Goal: Entertainment & Leisure: Consume media (video, audio)

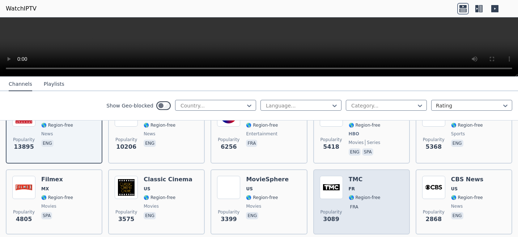
scroll to position [36, 0]
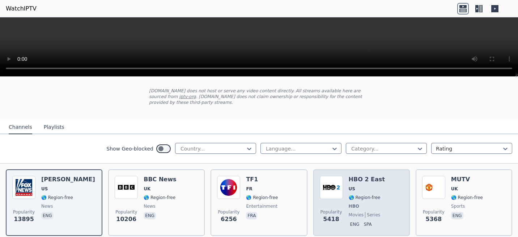
click at [360, 178] on div "HBO 2 East US 🌎 Region-free HBO movies series eng spa" at bounding box center [367, 203] width 36 height 54
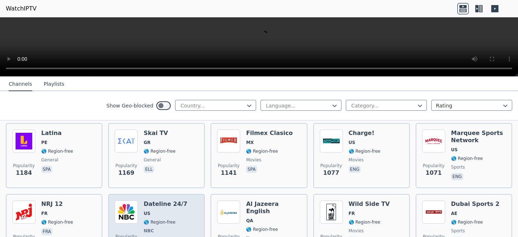
scroll to position [760, 0]
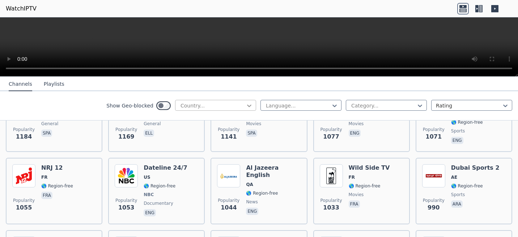
click at [246, 107] on icon at bounding box center [249, 105] width 7 height 7
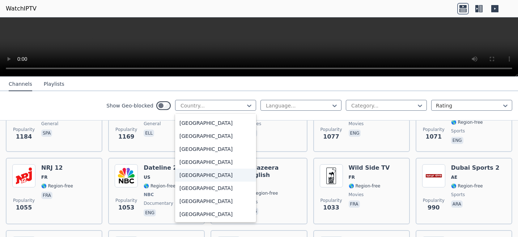
scroll to position [2549, 0]
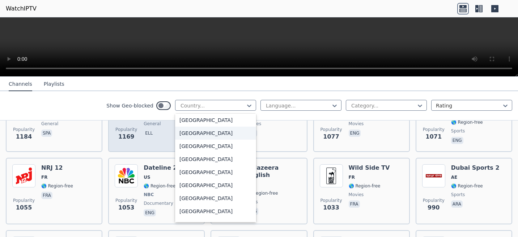
click at [200, 133] on div "[GEOGRAPHIC_DATA]" at bounding box center [215, 133] width 81 height 13
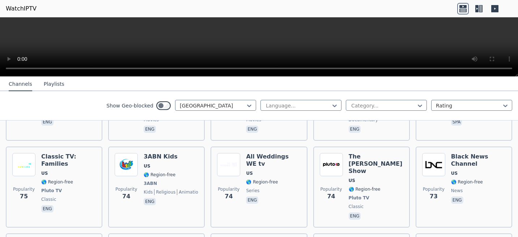
scroll to position [3731, 0]
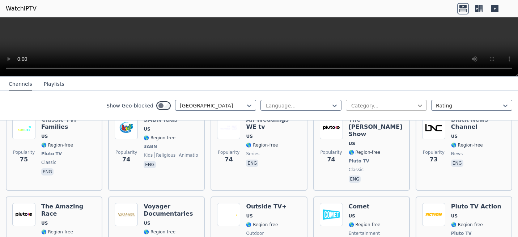
click at [418, 106] on icon at bounding box center [420, 106] width 4 height 3
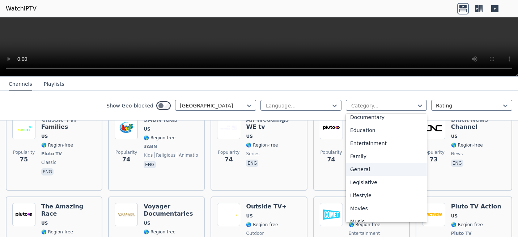
scroll to position [145, 0]
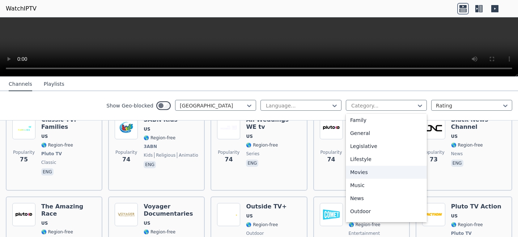
click at [359, 171] on div "Movies" at bounding box center [386, 172] width 81 height 13
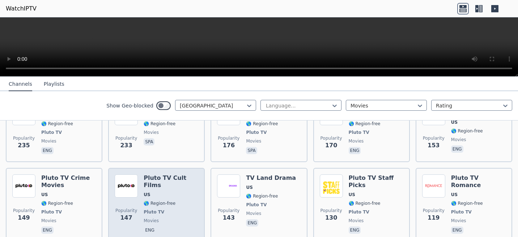
scroll to position [434, 0]
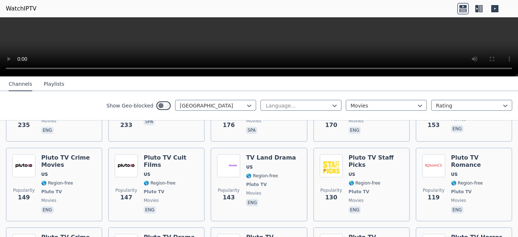
click at [54, 87] on button "Playlists" at bounding box center [54, 84] width 21 height 14
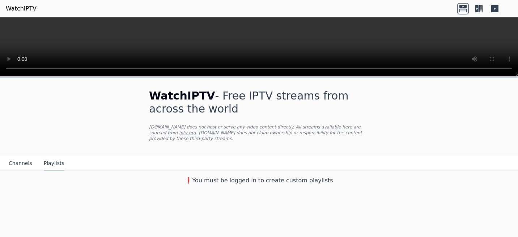
click at [11, 157] on button "Channels" at bounding box center [21, 164] width 24 height 14
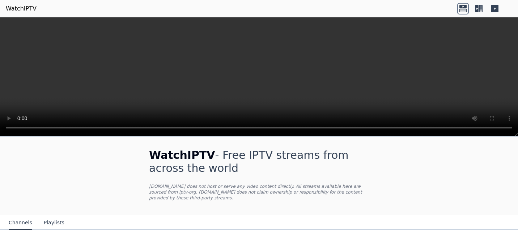
drag, startPoint x: 517, startPoint y: 76, endPoint x: 502, endPoint y: 161, distance: 86.3
click at [502, 161] on div "WatchIPTV - Free IPTV streams from across the world [DOMAIN_NAME] does not host…" at bounding box center [259, 127] width 518 height 220
drag, startPoint x: 517, startPoint y: 133, endPoint x: 517, endPoint y: 193, distance: 60.4
click at [517, 193] on div "WatchIPTV - Free IPTV streams from across the world [DOMAIN_NAME] does not host…" at bounding box center [259, 127] width 518 height 220
